Goal: Information Seeking & Learning: Learn about a topic

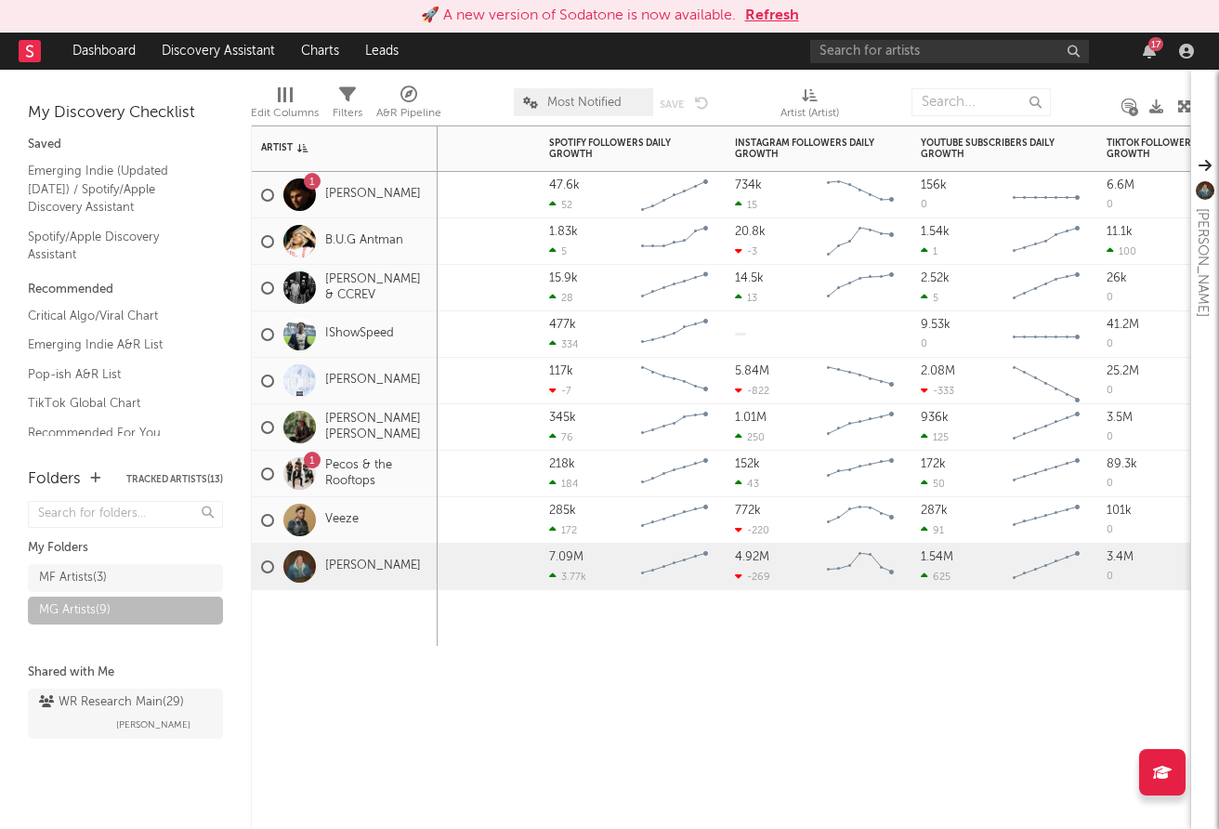
click at [773, 17] on button "Refresh" at bounding box center [772, 16] width 54 height 22
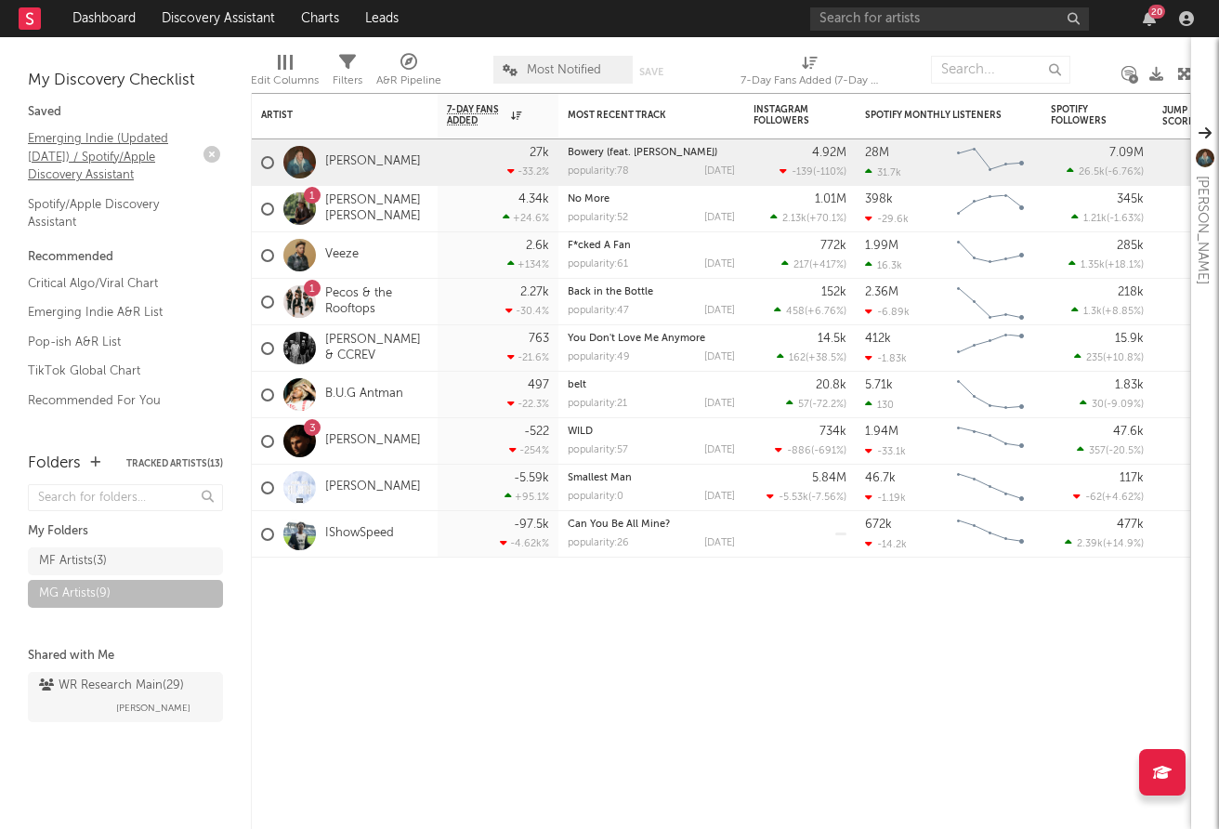
click at [80, 144] on link "Emerging Indie (Updated [DATE]) / Spotify/Apple Discovery Assistant" at bounding box center [116, 156] width 177 height 57
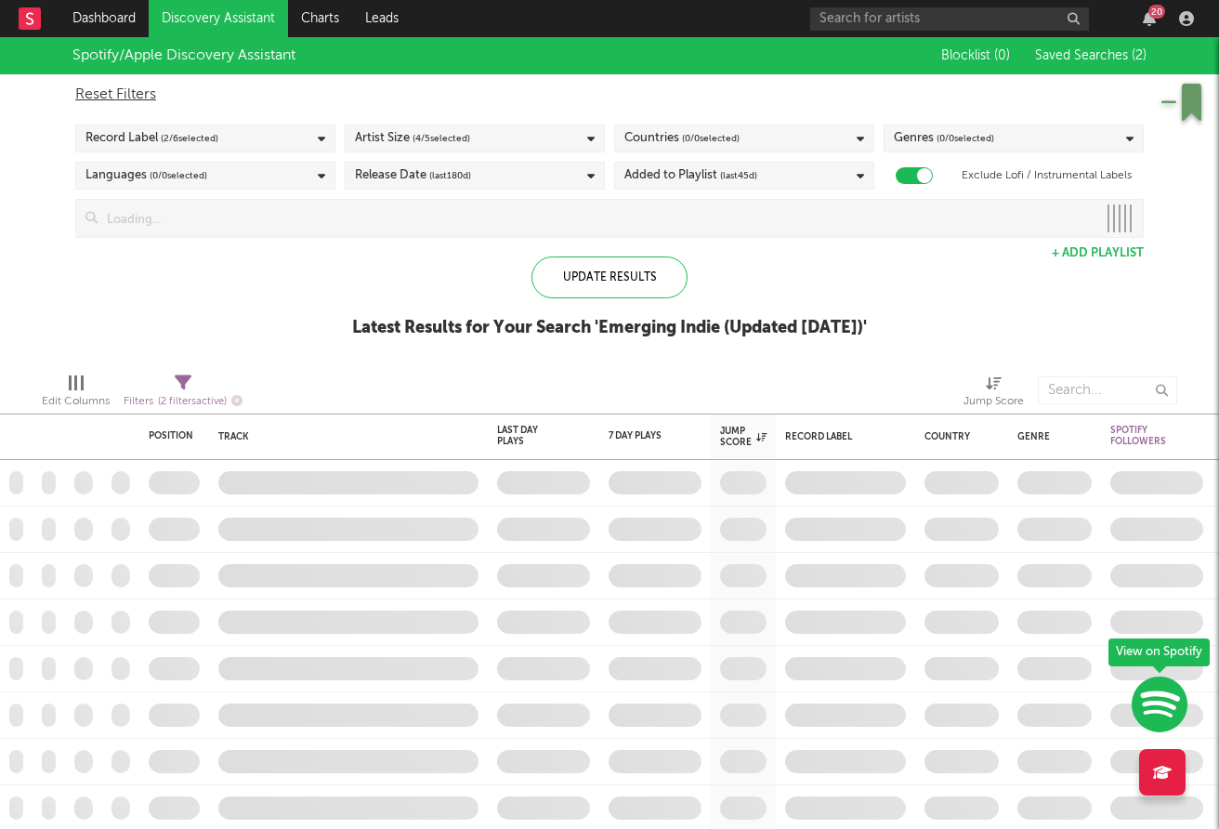
checkbox input "true"
click at [237, 397] on icon "button" at bounding box center [236, 400] width 11 height 11
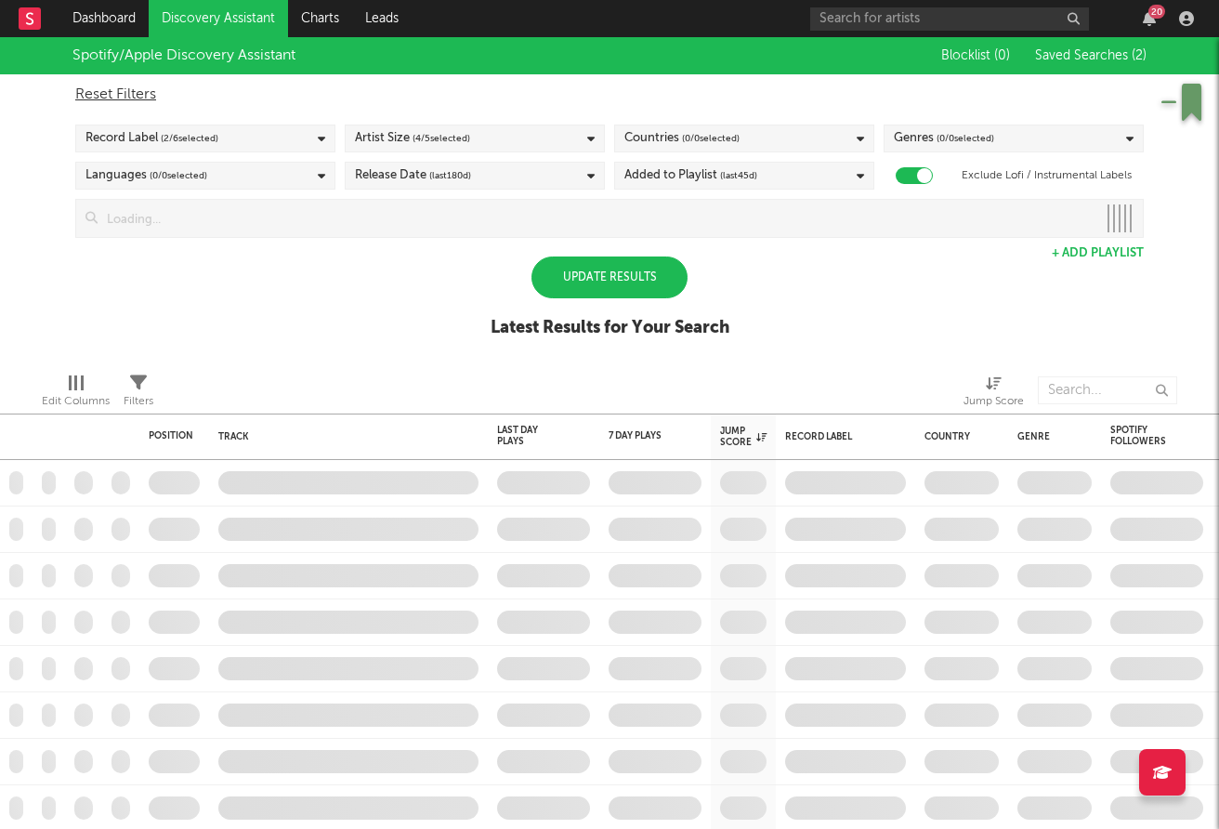
click at [590, 280] on div "Update Results" at bounding box center [609, 277] width 156 height 42
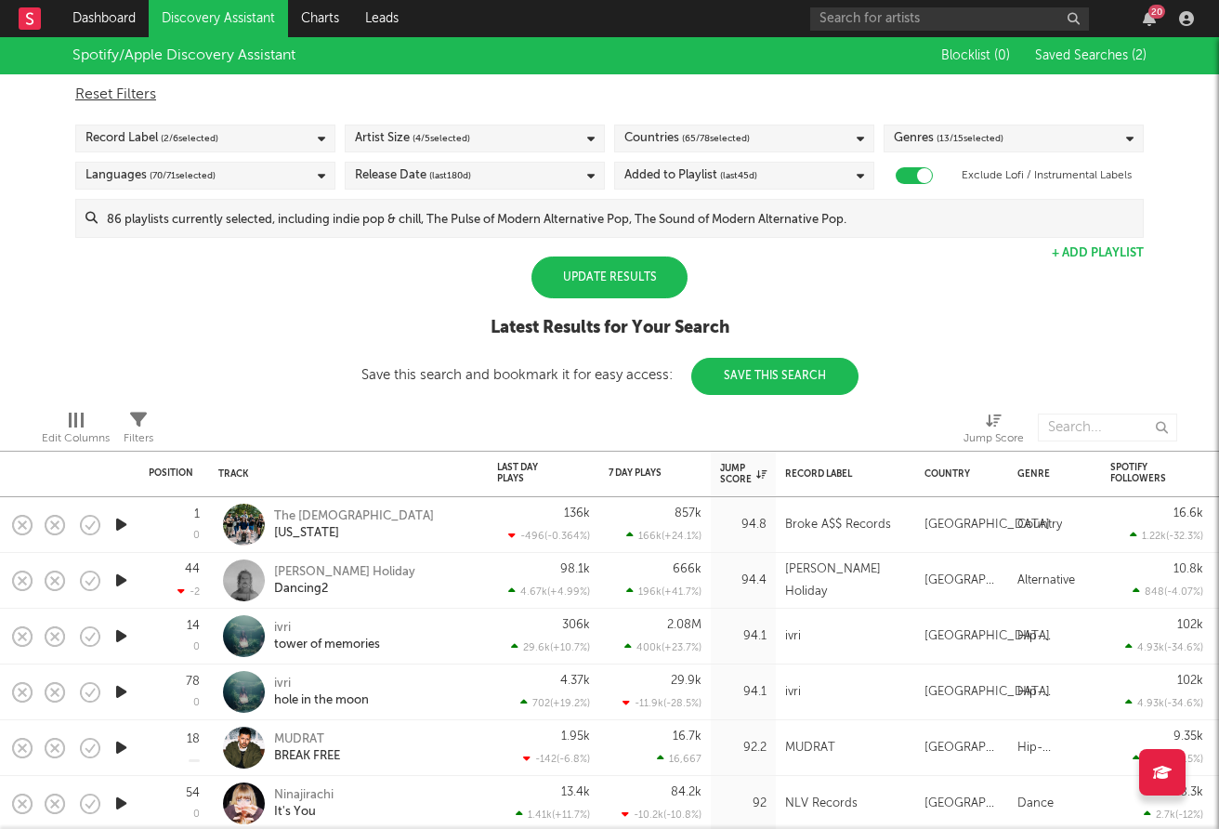
click at [622, 269] on div "Update Results" at bounding box center [609, 277] width 156 height 42
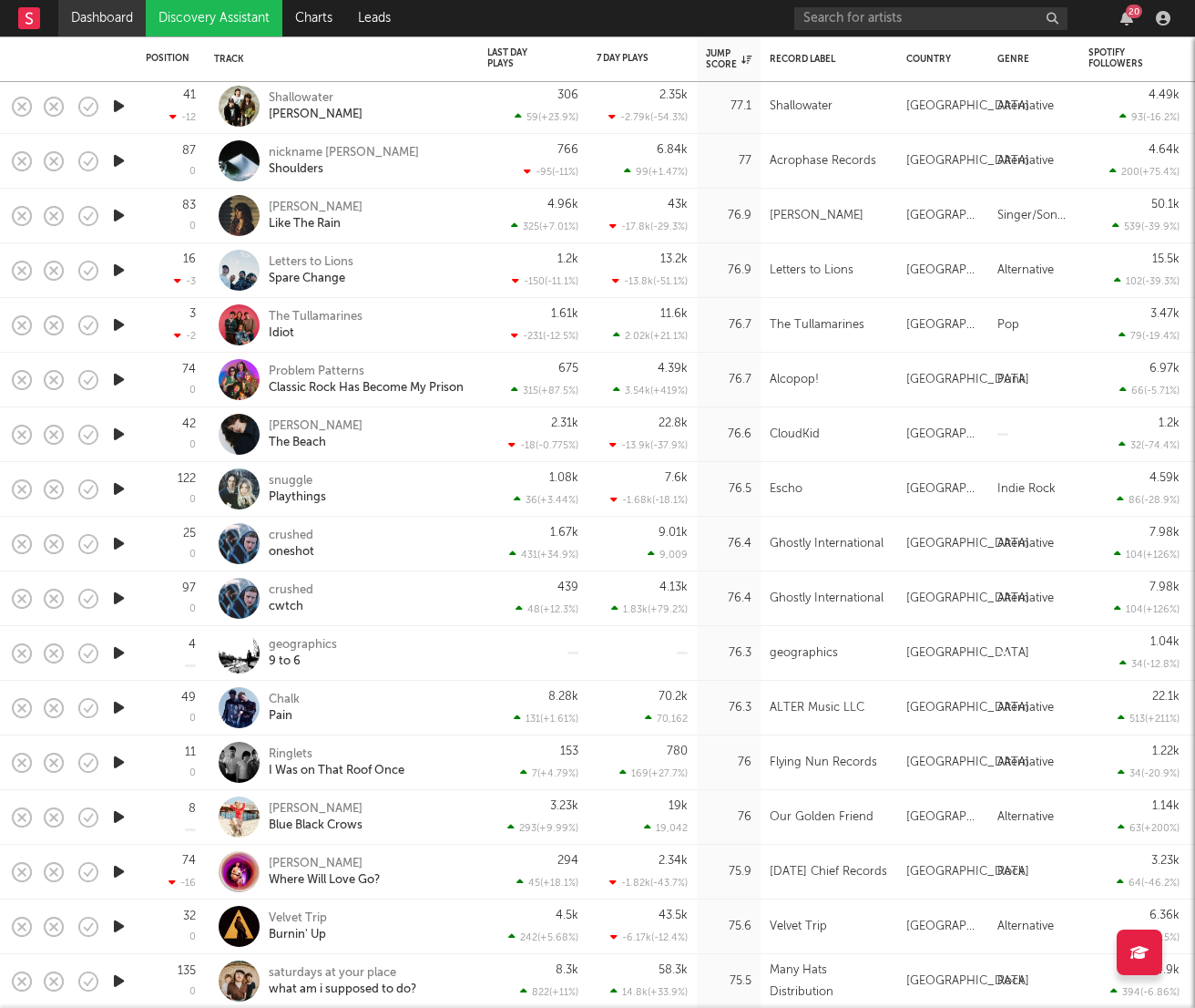
click at [91, 20] on link "Dashboard" at bounding box center [101, 18] width 87 height 36
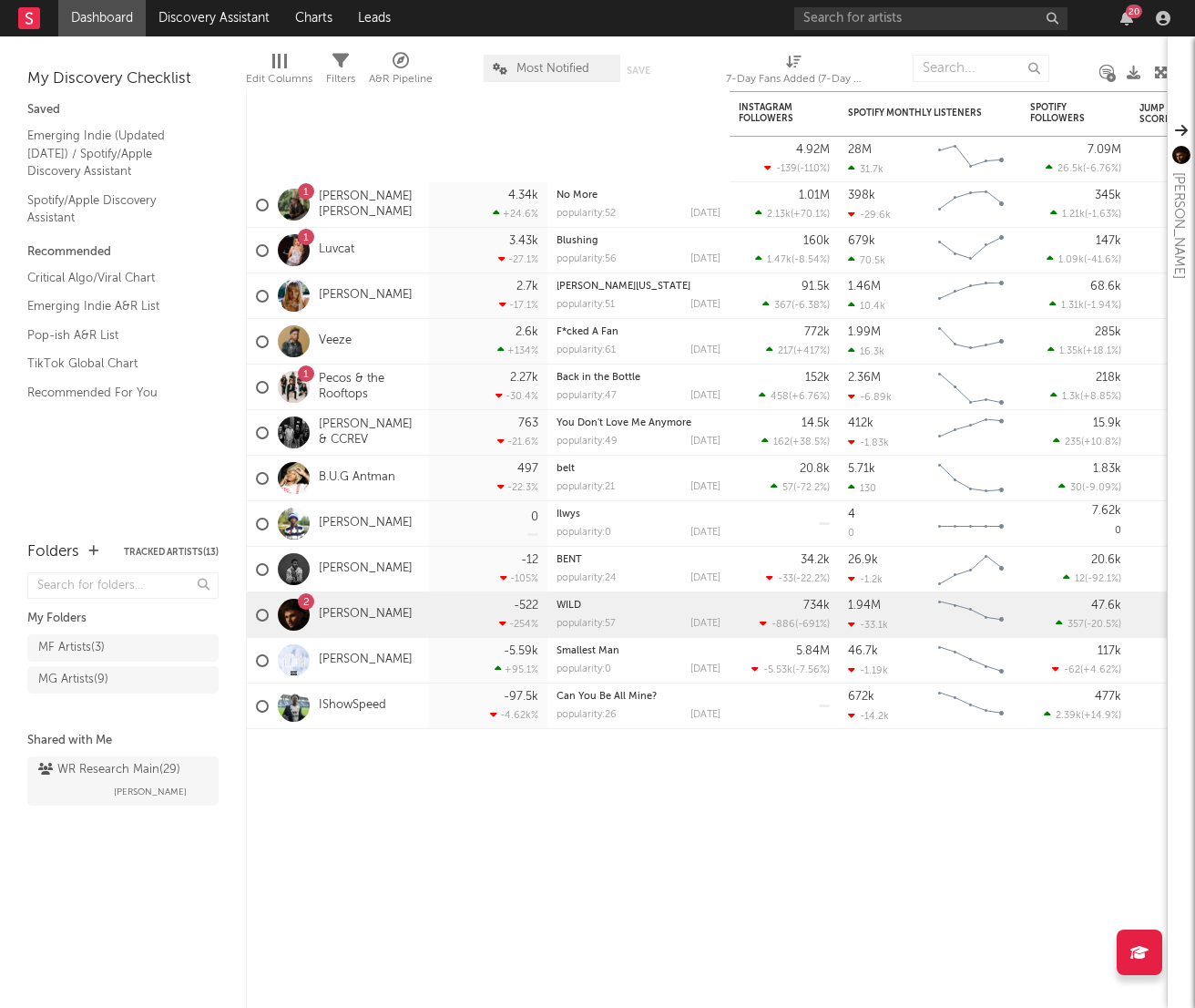
click at [31, 21] on rect at bounding box center [29, 18] width 22 height 22
click at [112, 20] on link "Dashboard" at bounding box center [101, 18] width 87 height 36
click at [86, 645] on div "MF Artists ( 3 )" at bounding box center [72, 647] width 67 height 22
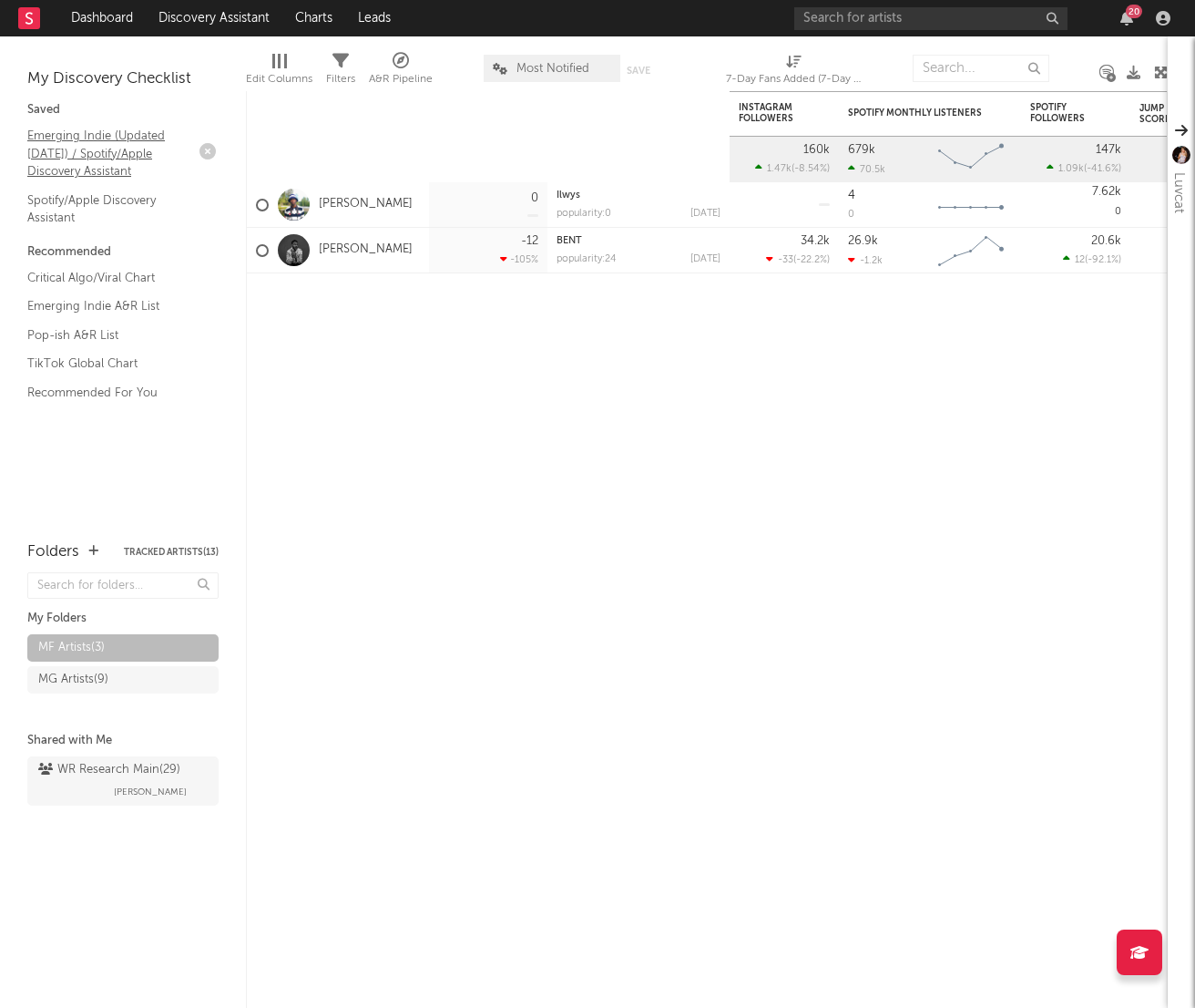
click at [116, 140] on link "Emerging Indie (Updated [DATE]) / Spotify/Apple Discovery Assistant" at bounding box center [114, 153] width 174 height 56
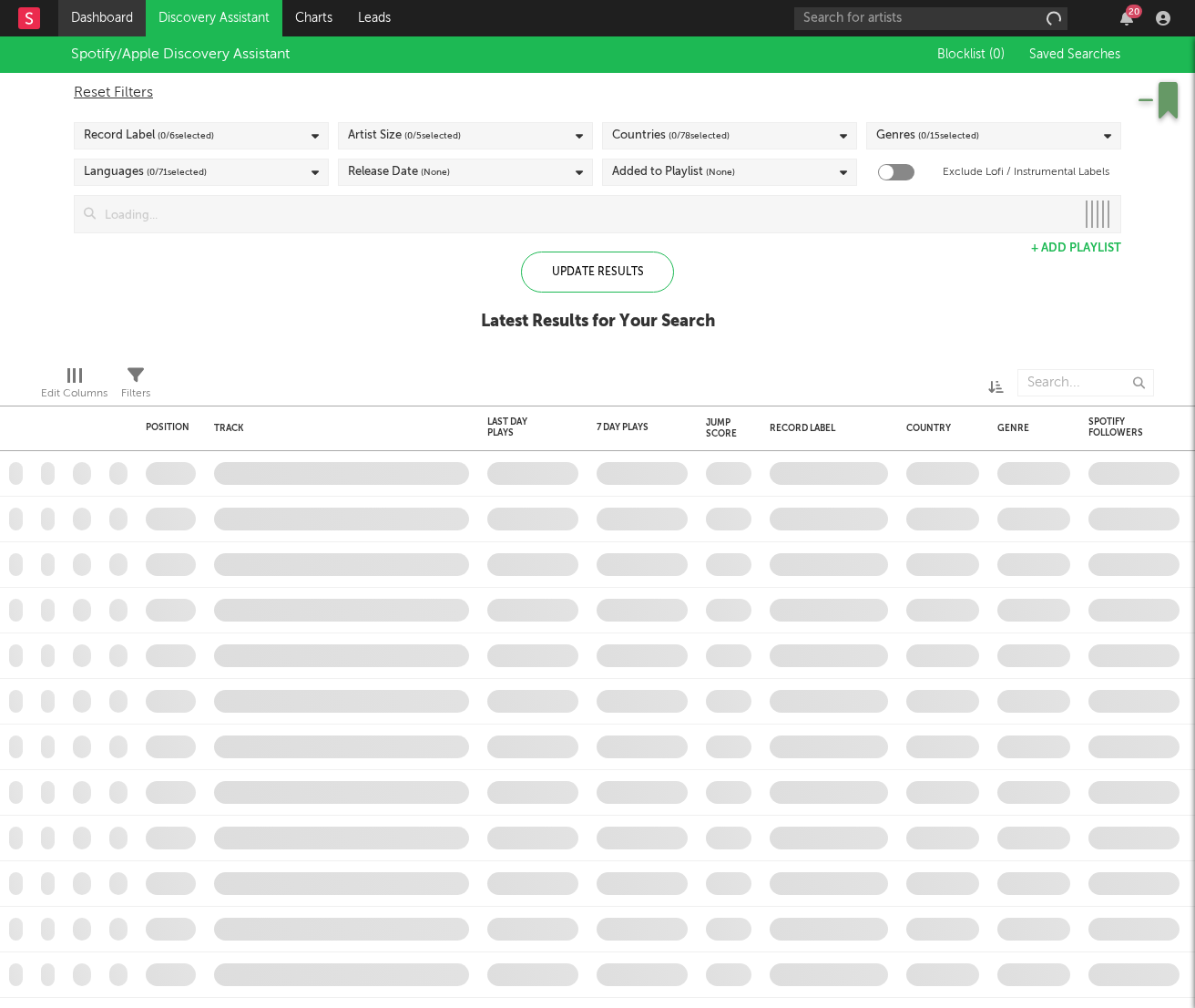
checkbox input "true"
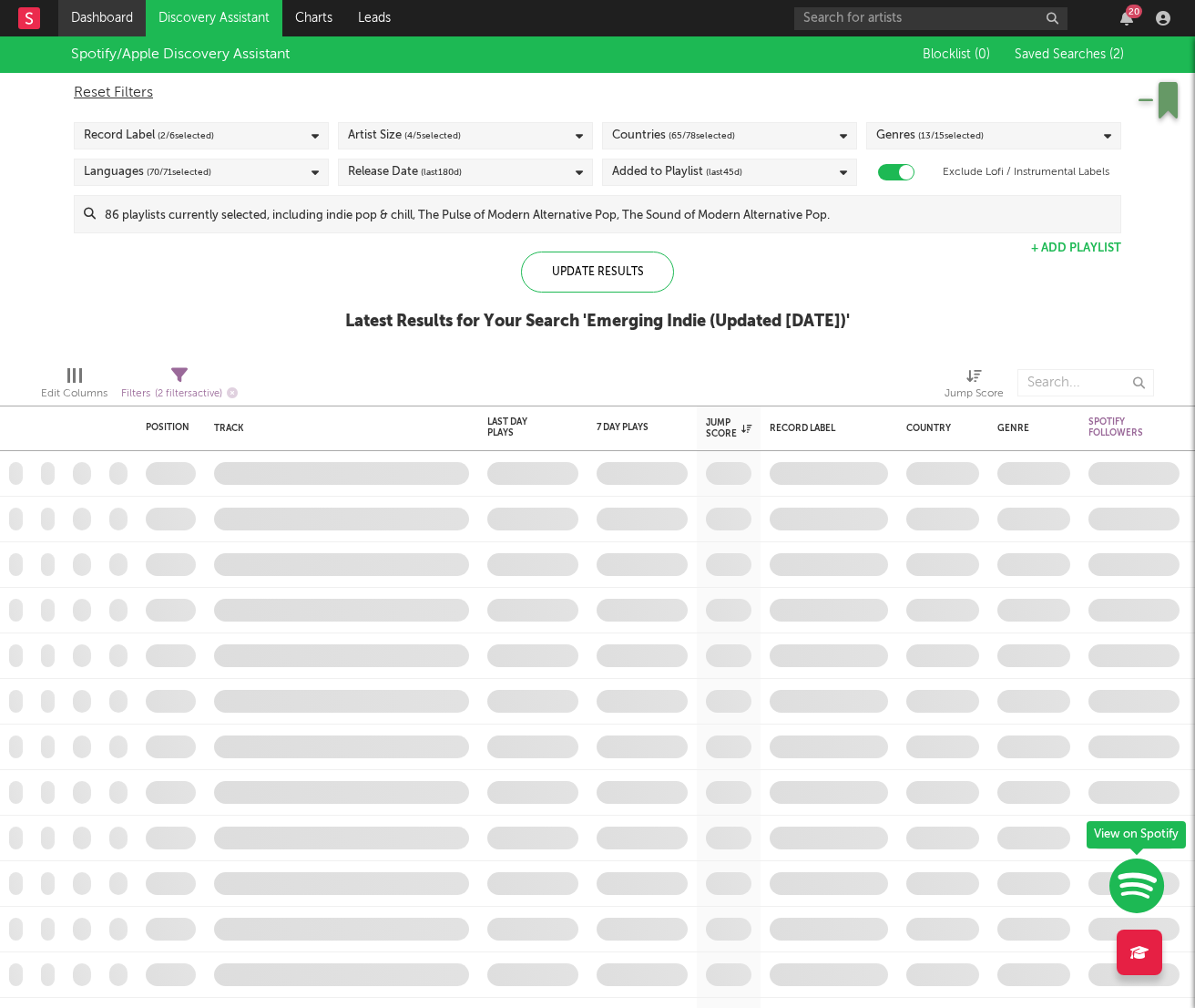
click at [88, 8] on link "Dashboard" at bounding box center [101, 18] width 87 height 36
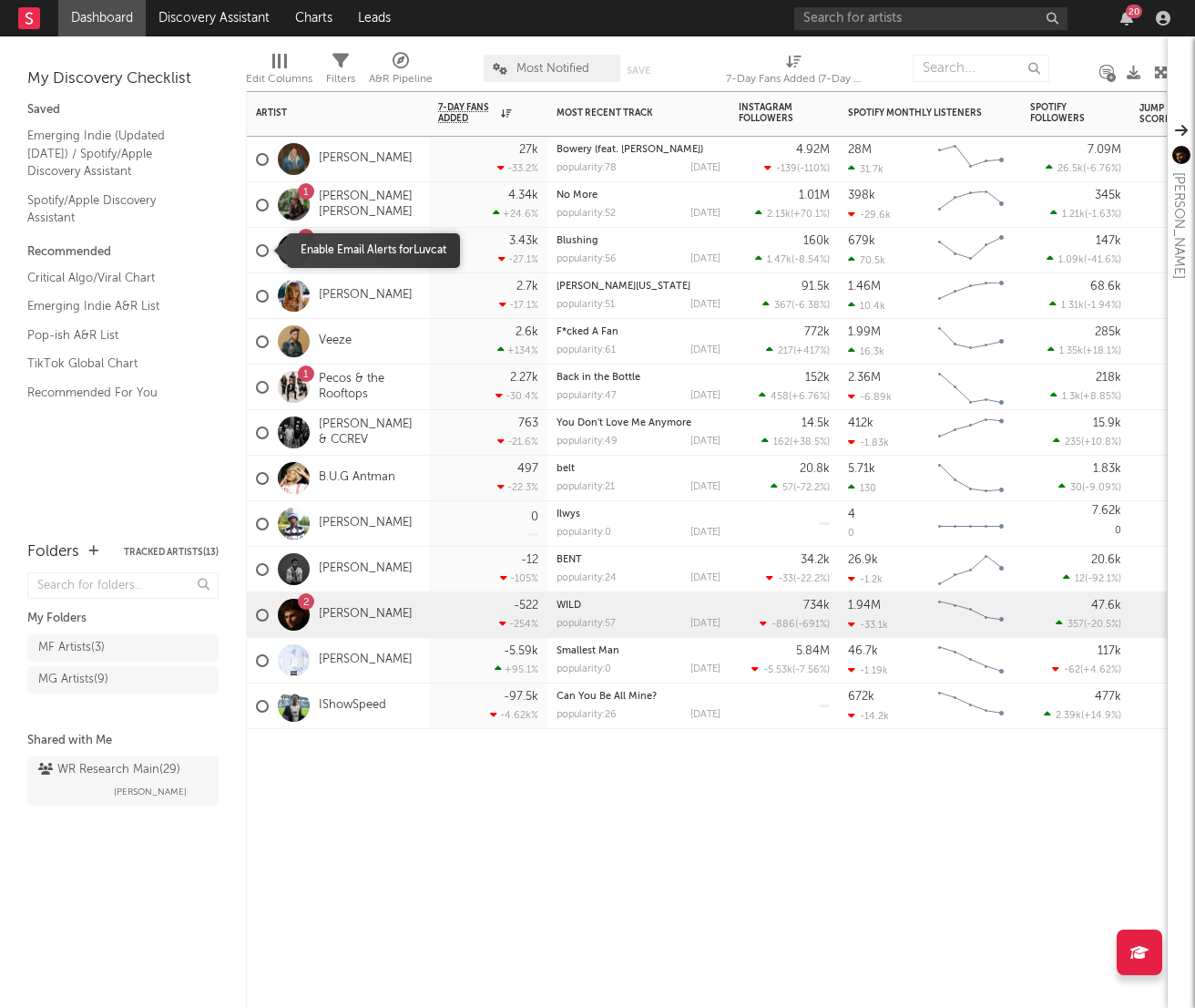
click at [262, 251] on div at bounding box center [262, 250] width 13 height 13
click at [256, 251] on input "checkbox" at bounding box center [256, 250] width 0 height 17
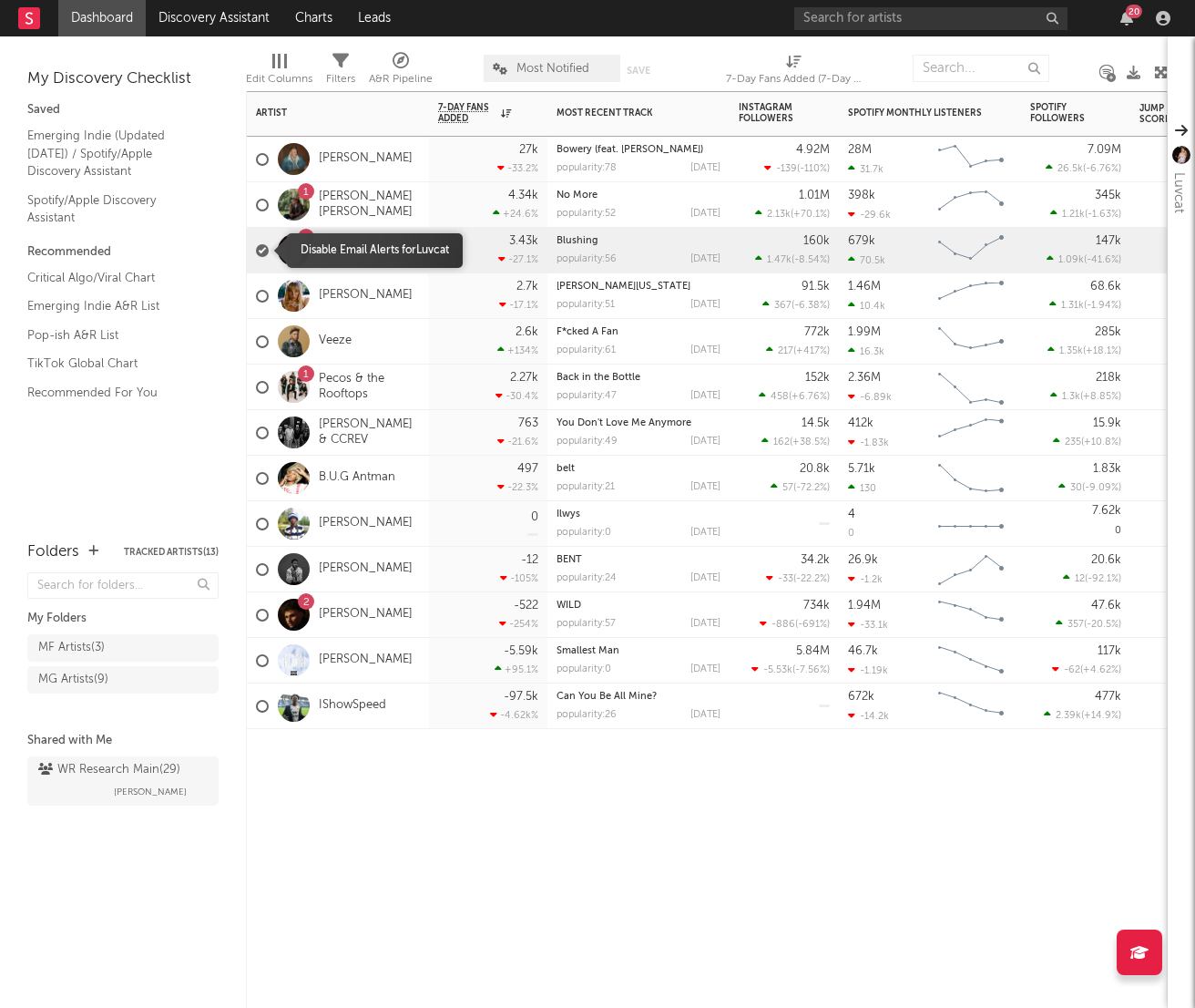
click at [264, 251] on div at bounding box center [262, 250] width 13 height 13
click at [256, 251] on input "checkbox" at bounding box center [256, 250] width 0 height 17
click at [264, 251] on div at bounding box center [262, 250] width 13 height 13
click at [256, 251] on input "checkbox" at bounding box center [256, 250] width 0 height 17
click at [264, 251] on div at bounding box center [262, 250] width 13 height 13
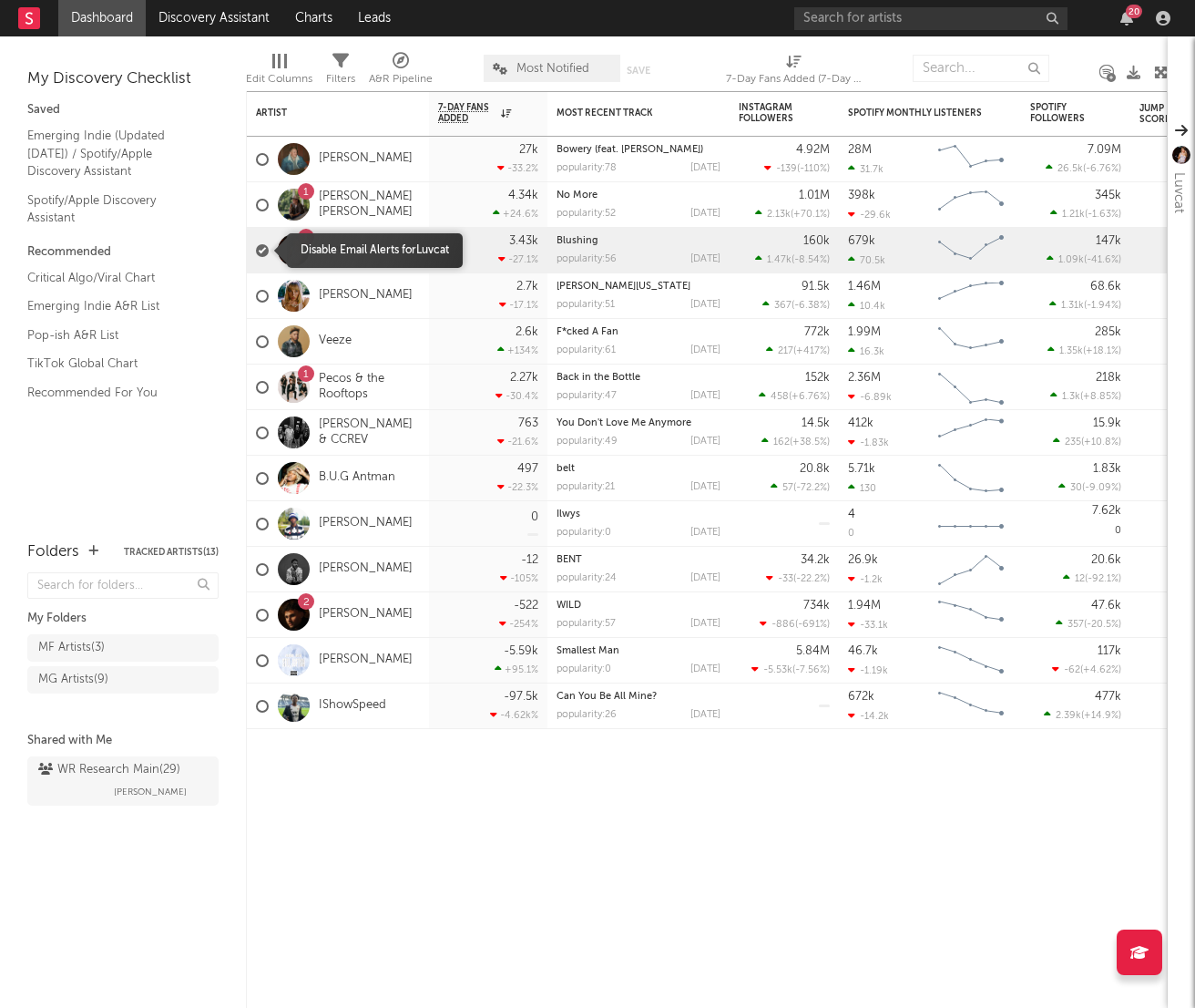
click at [256, 251] on input "checkbox" at bounding box center [256, 250] width 0 height 17
click at [344, 242] on link "Luvcat" at bounding box center [336, 250] width 35 height 16
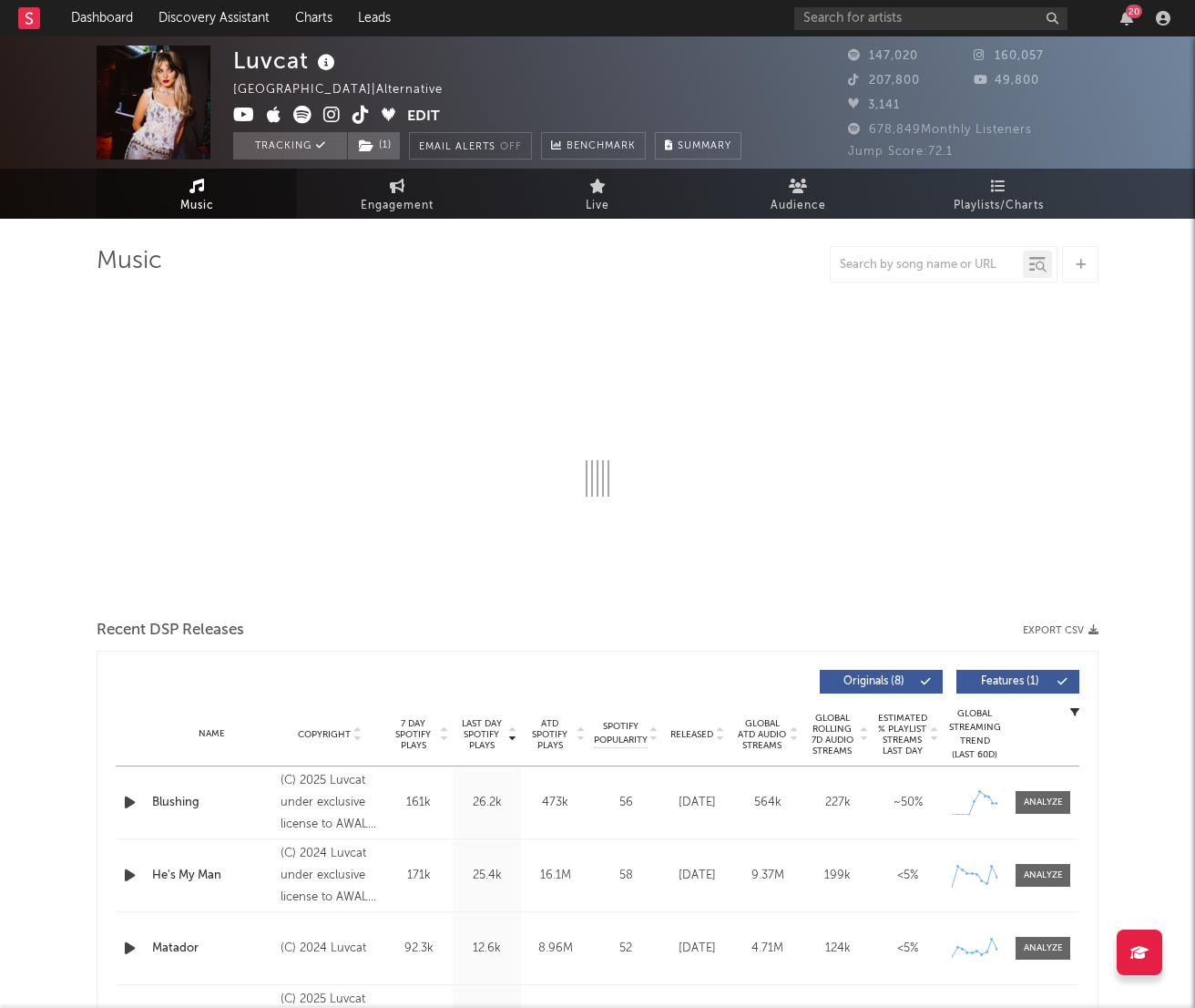
select select "6m"
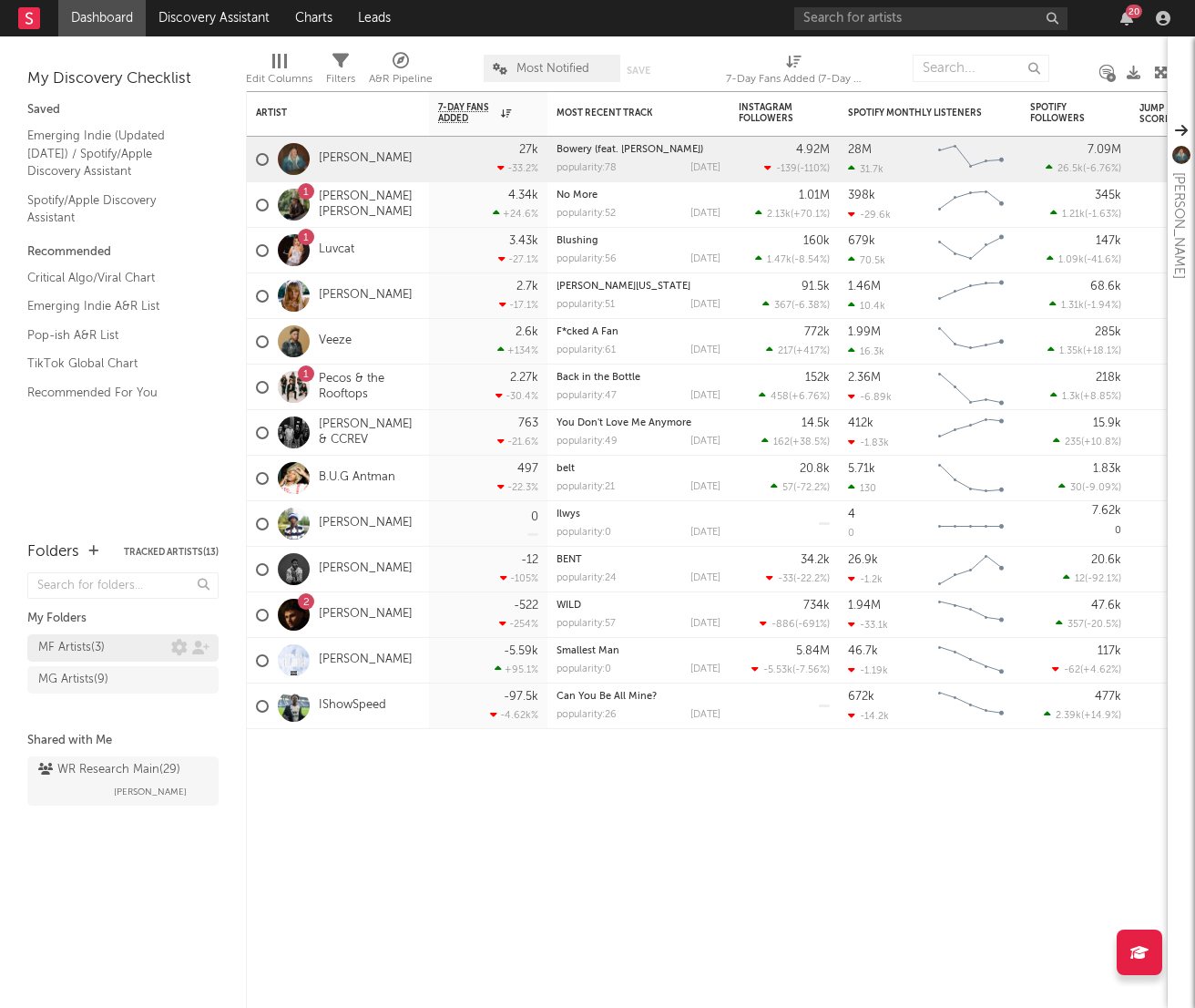
click at [93, 643] on div "MF Artists ( 3 )" at bounding box center [72, 647] width 67 height 22
